Goal: Book appointment/travel/reservation

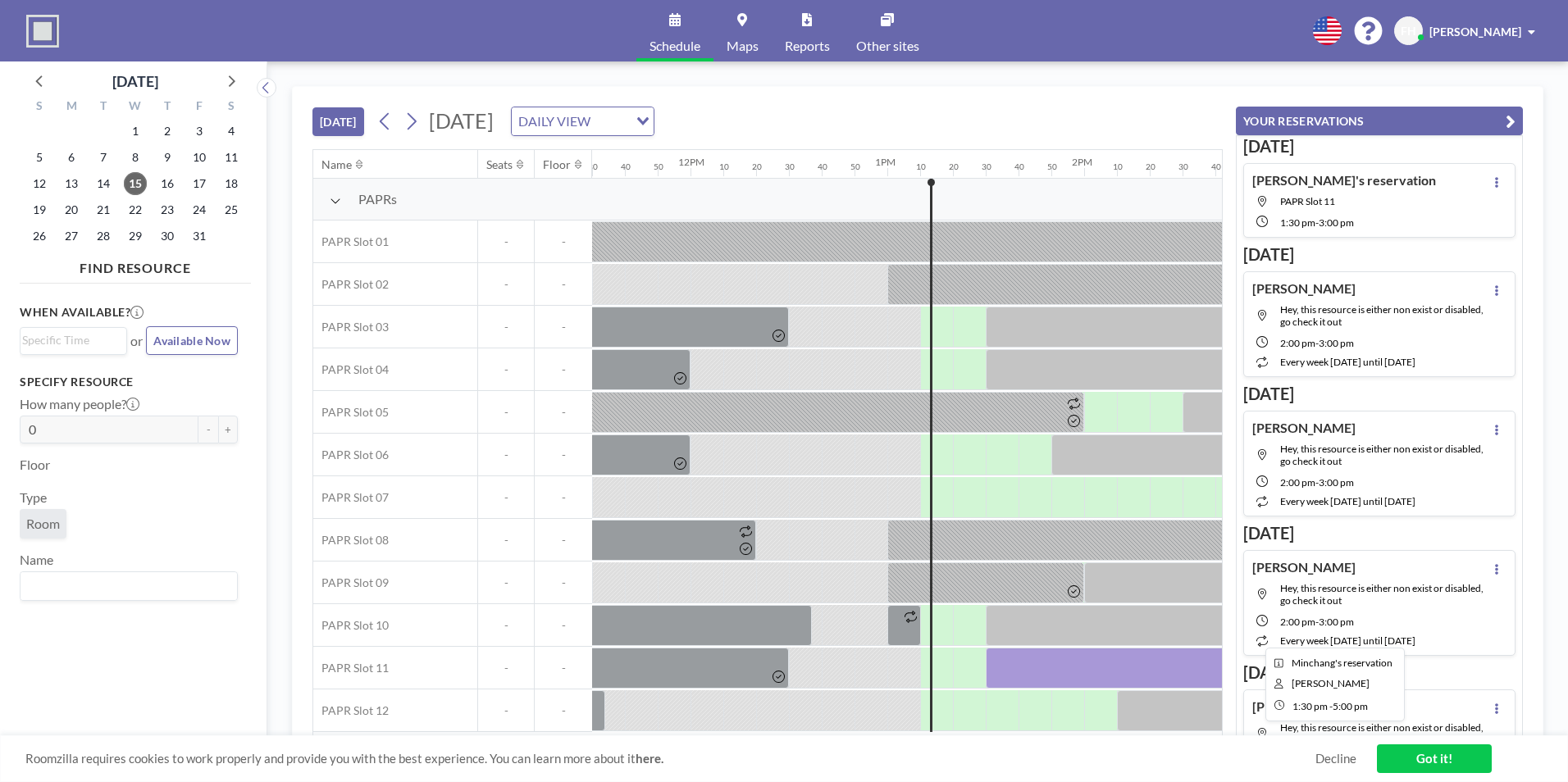
scroll to position [4, 2263]
click at [1061, 658] on div at bounding box center [1133, 668] width 295 height 41
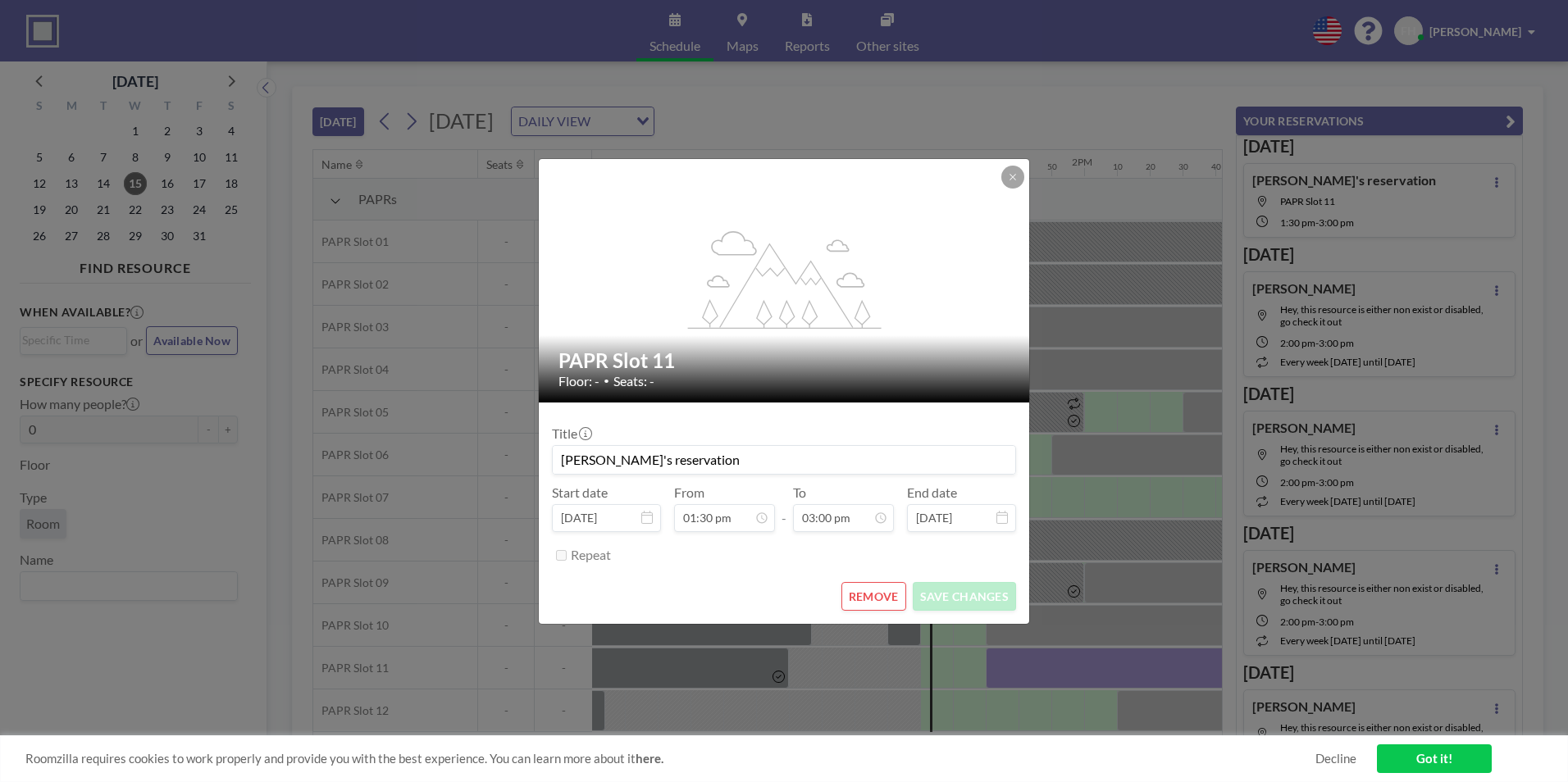
click at [1061, 658] on div "flex-grow: 1.2; PAPR Slot 11 Floor: - • Seats: - Title Fang's reservation Start…" at bounding box center [784, 391] width 1568 height 782
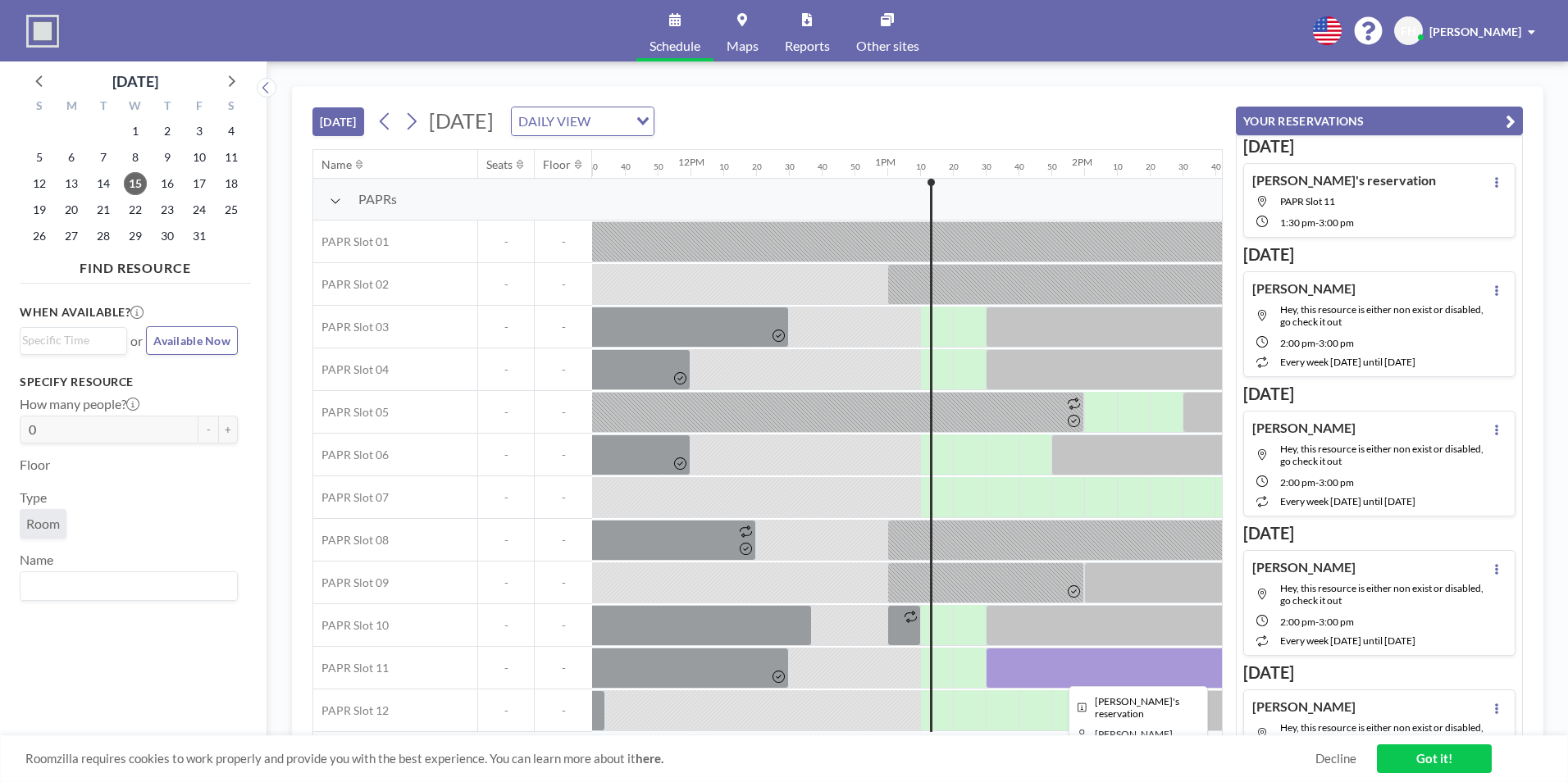
click at [1061, 663] on div at bounding box center [1133, 668] width 295 height 41
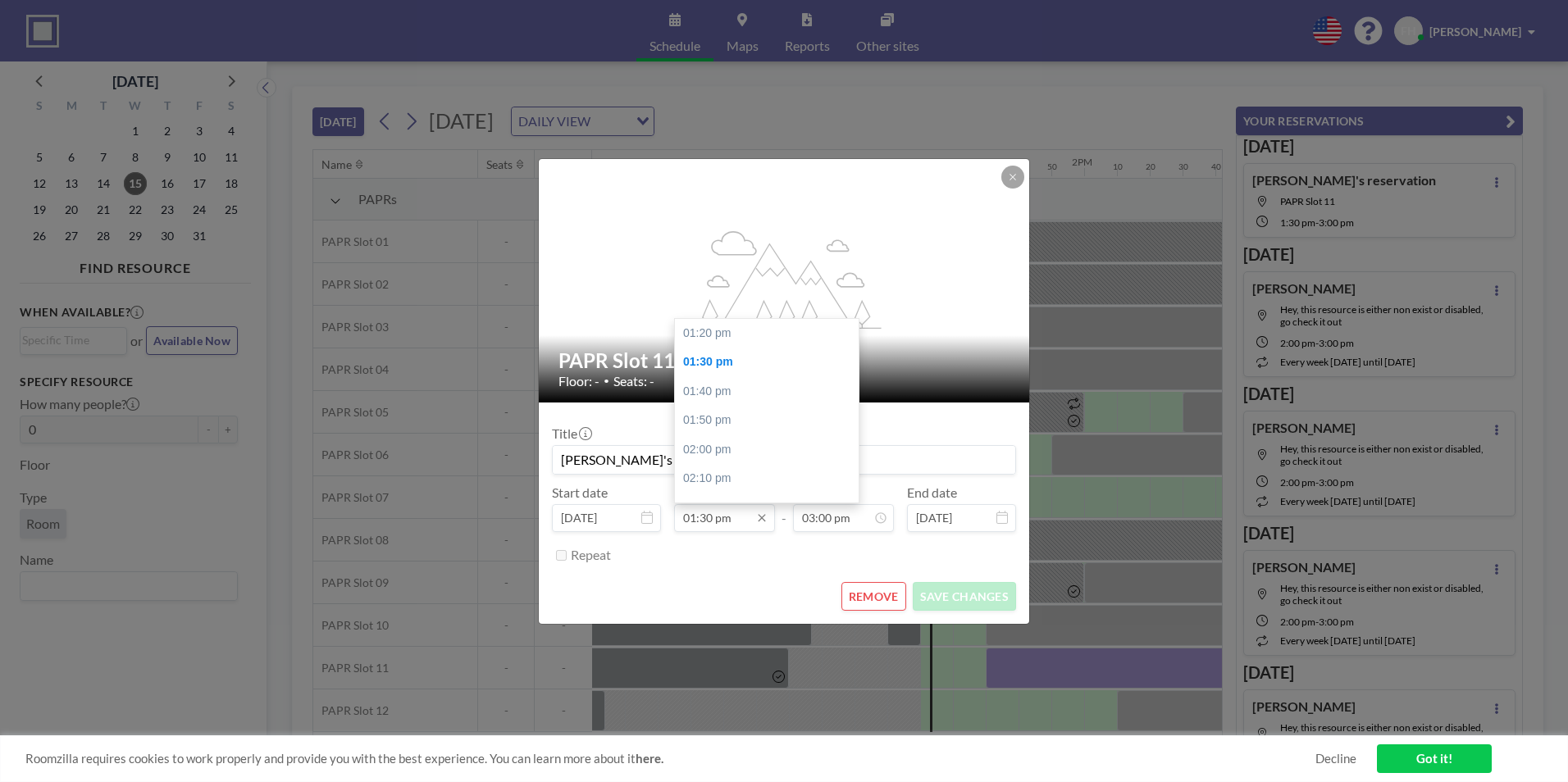
scroll to position [30, 0]
click at [710, 519] on input "01:30 pm" at bounding box center [725, 518] width 101 height 28
click at [720, 332] on div "01:20 pm" at bounding box center [771, 333] width 192 height 30
type input "01:20 pm"
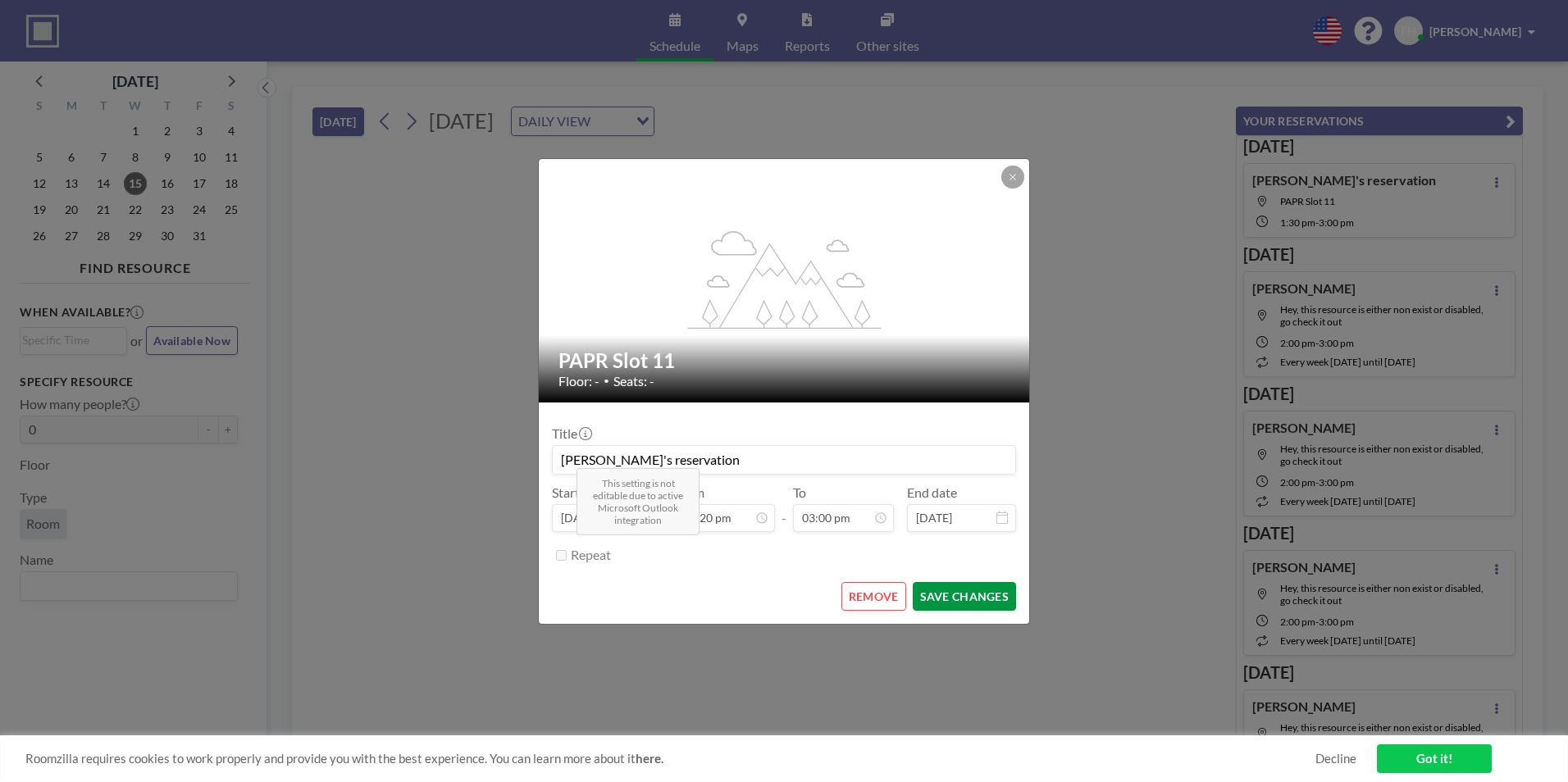
scroll to position [2626, 0]
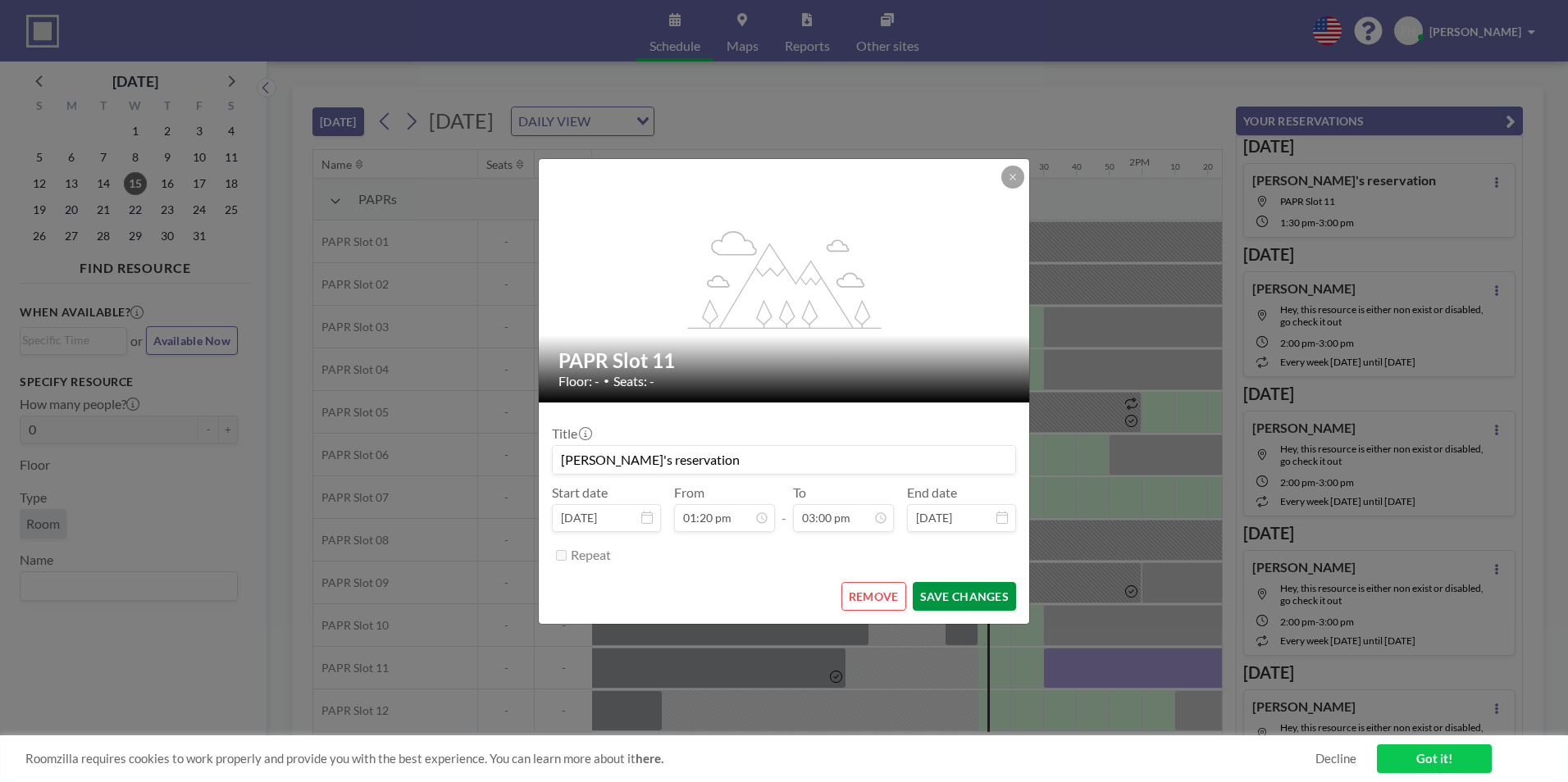
click at [981, 598] on button "SAVE CHANGES" at bounding box center [964, 596] width 103 height 29
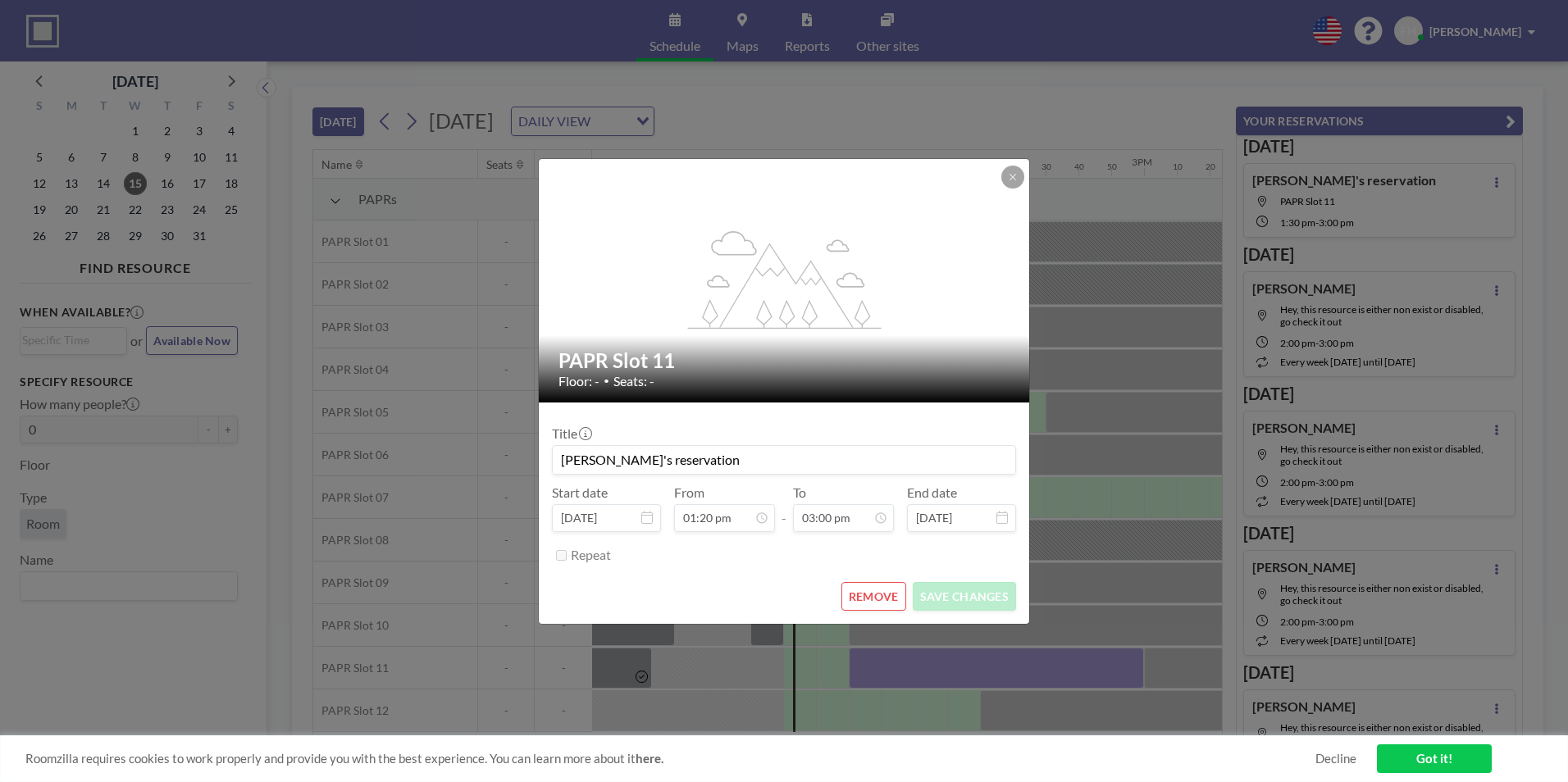
scroll to position [0, 2591]
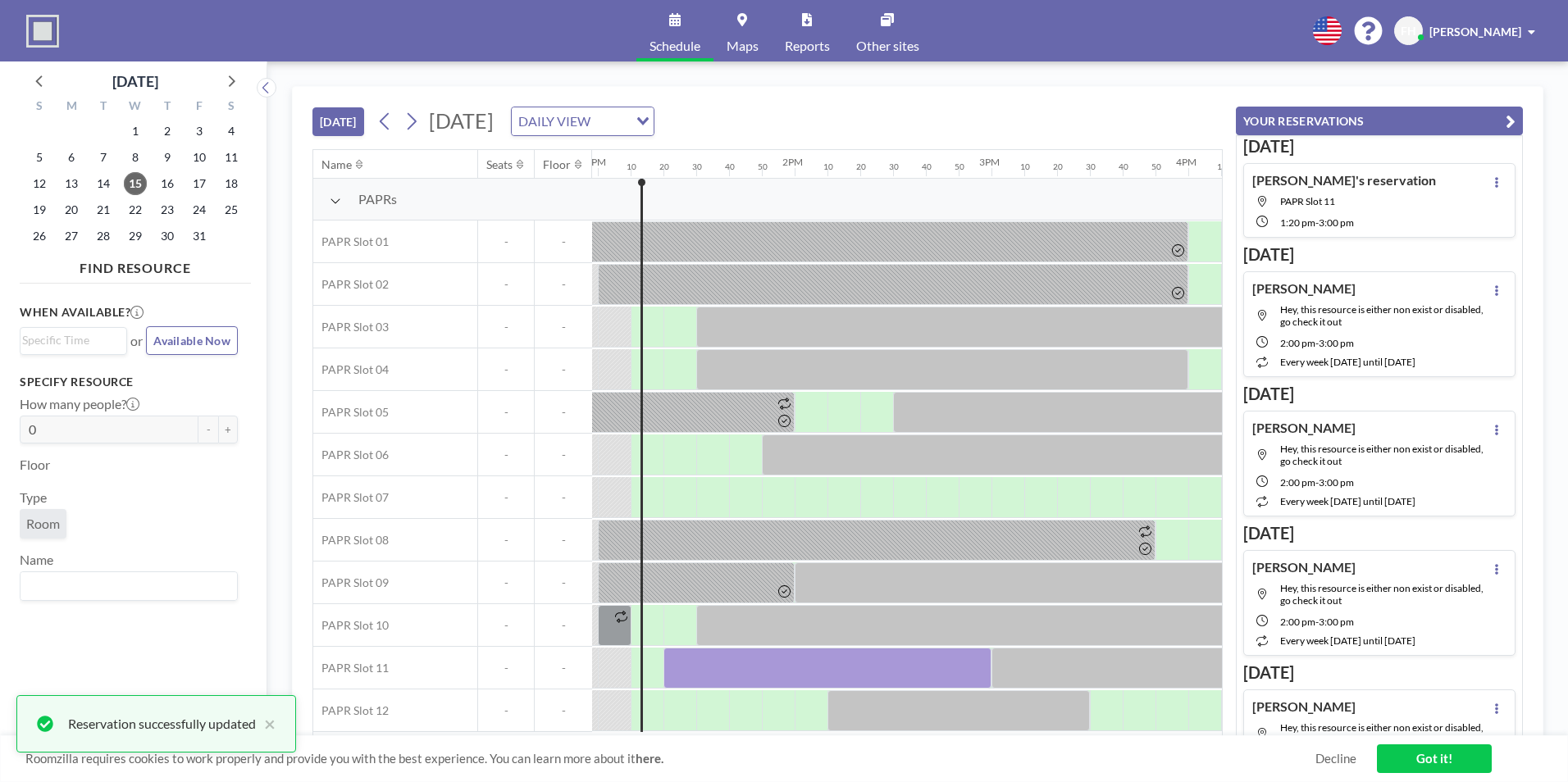
scroll to position [4, 2478]
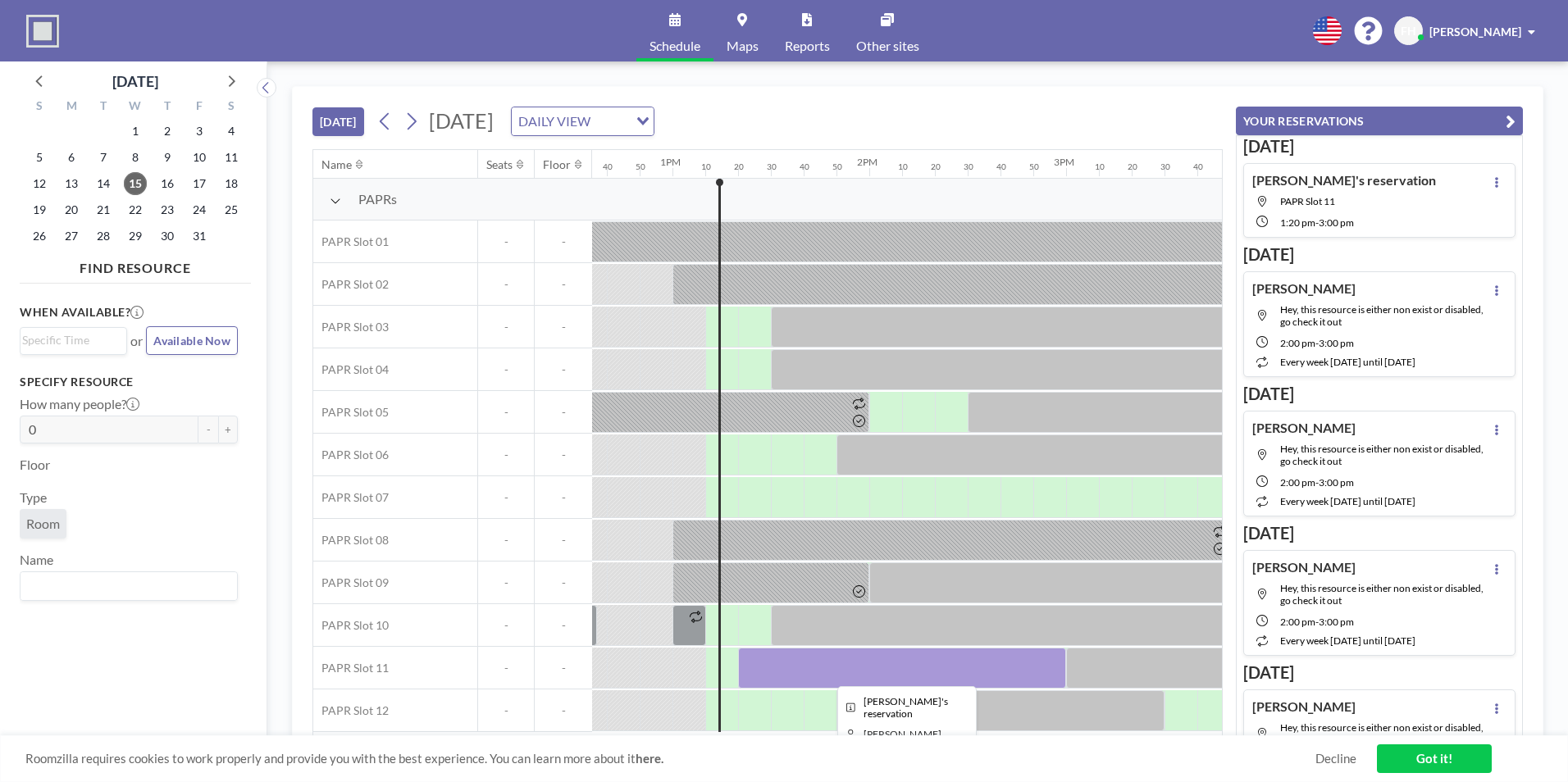
click at [760, 663] on div at bounding box center [902, 668] width 328 height 41
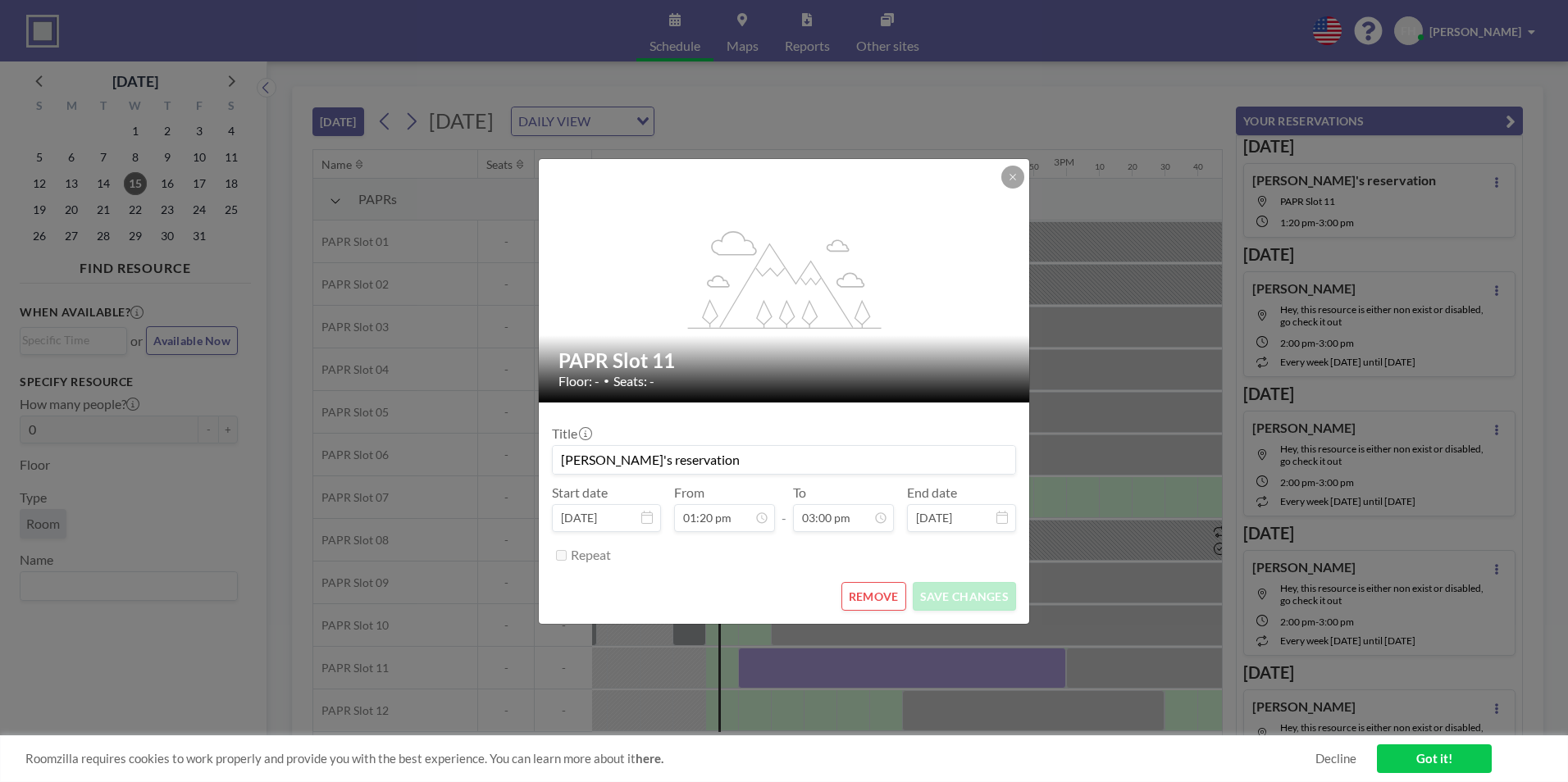
click at [760, 663] on div "flex-grow: 1.2; PAPR Slot 11 Floor: - • Seats: - Title Fang's reservation Start…" at bounding box center [784, 391] width 1568 height 782
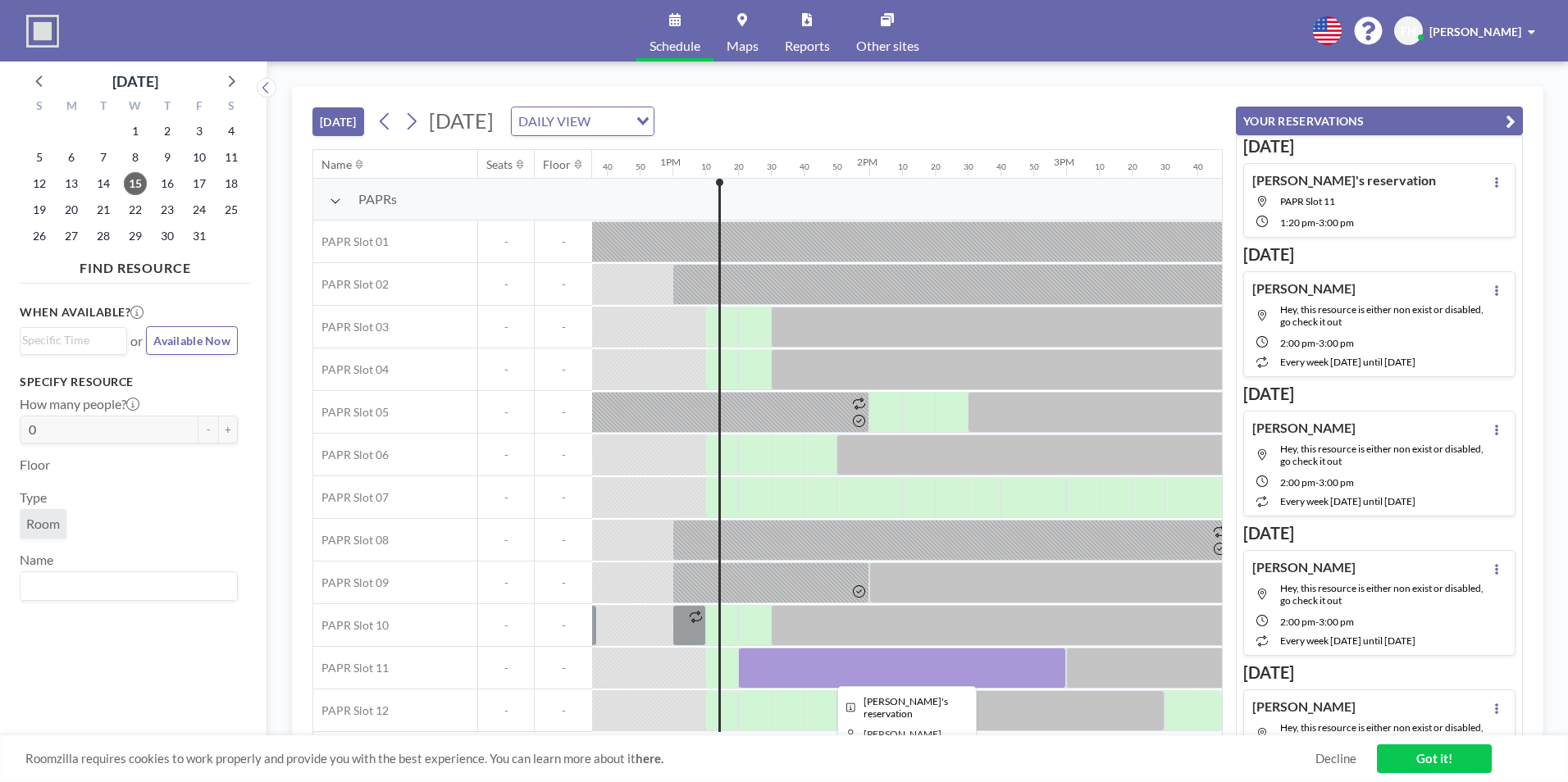
click at [766, 655] on div at bounding box center [902, 668] width 328 height 41
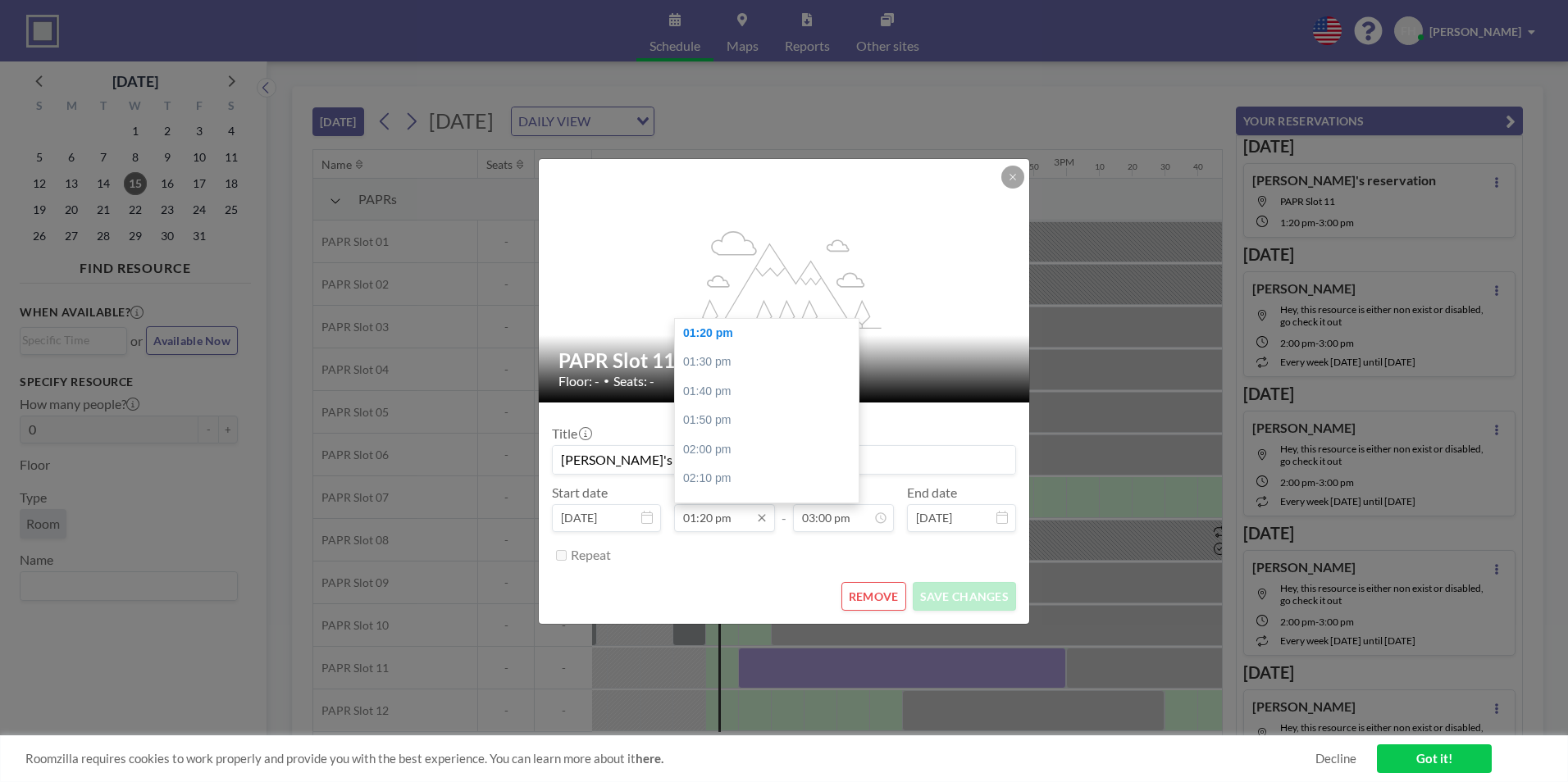
click at [722, 523] on input "01:20 pm" at bounding box center [725, 518] width 101 height 28
drag, startPoint x: 711, startPoint y: 517, endPoint x: 701, endPoint y: 516, distance: 10.0
click at [701, 516] on input "01:20 pm" at bounding box center [725, 518] width 101 height 28
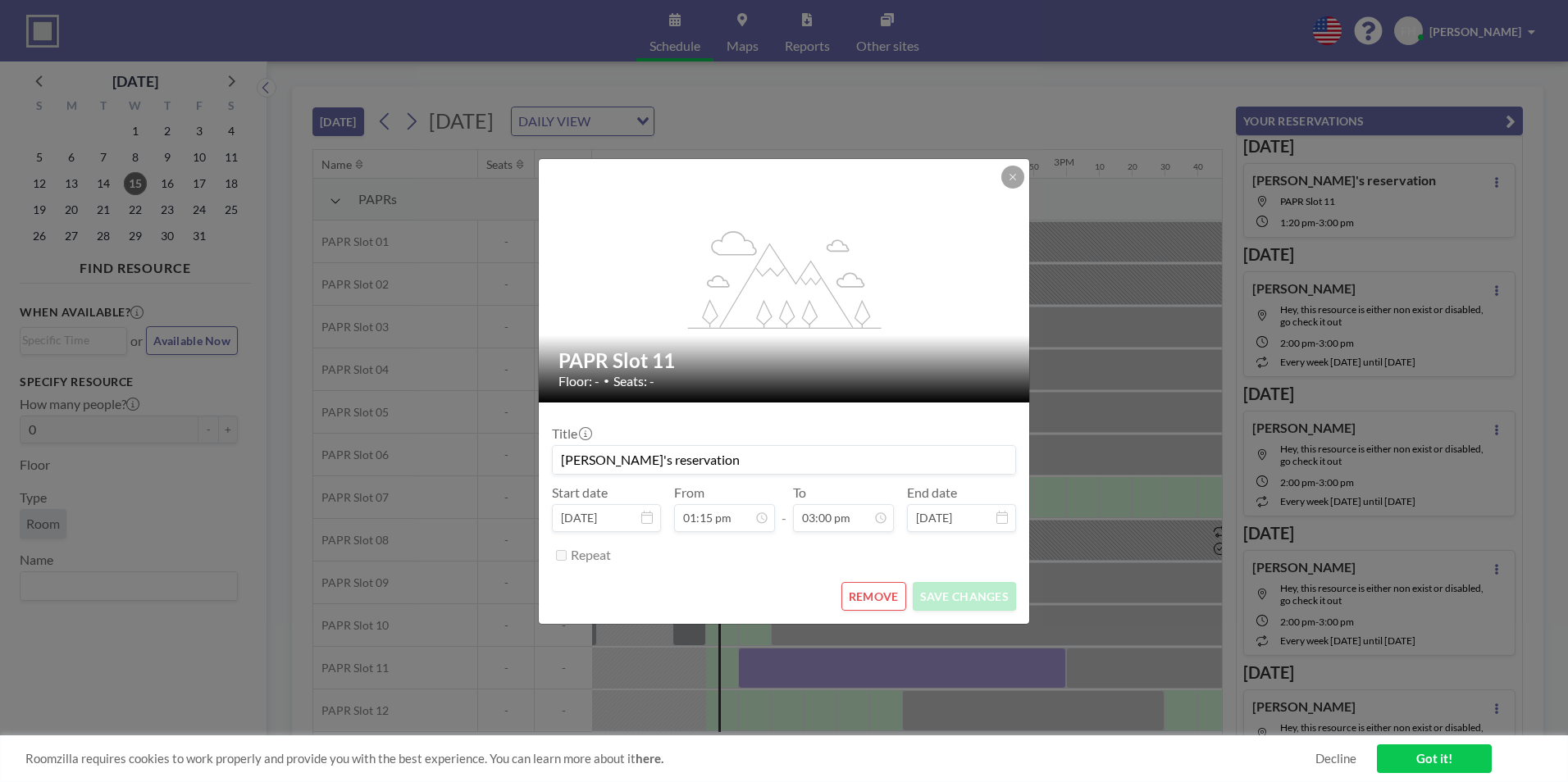
type input "01:15 pm"
click at [846, 571] on form "Title Fang's reservation Start date [DATE] From 01:15 pm - To 03:00 pm End date…" at bounding box center [784, 513] width 490 height 222
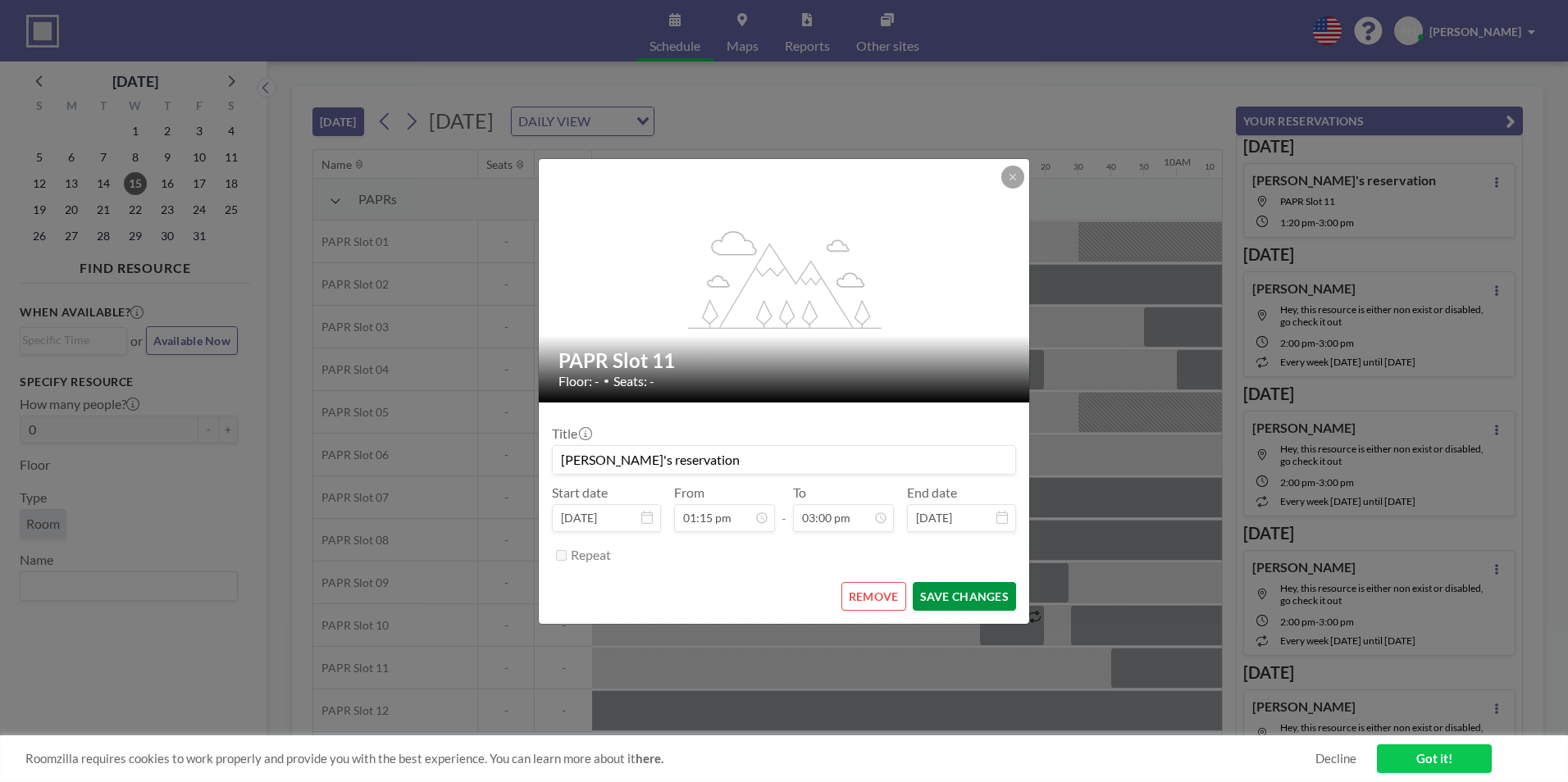
click at [938, 599] on button "SAVE CHANGES" at bounding box center [964, 596] width 103 height 29
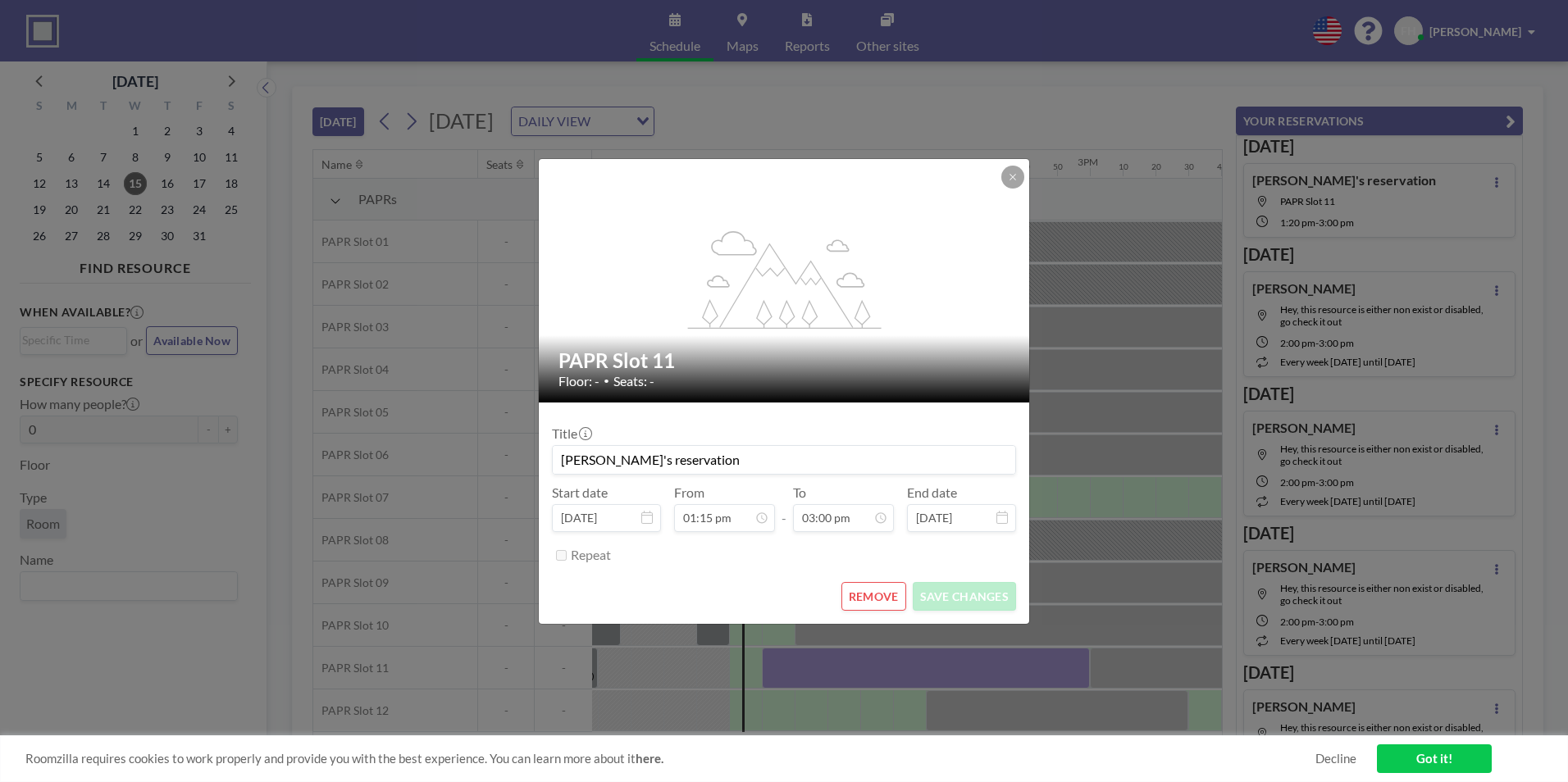
scroll to position [0, 2559]
